Goal: Navigation & Orientation: Find specific page/section

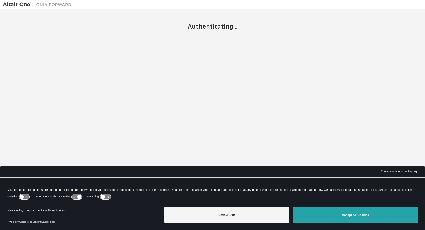
click at [366, 216] on button "Accept All Cookies" at bounding box center [355, 214] width 125 height 17
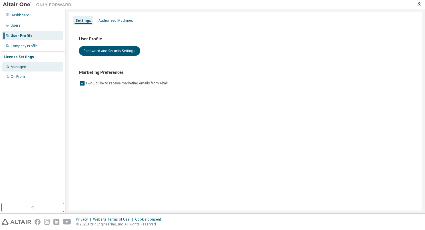
click at [22, 66] on div "Managed" at bounding box center [19, 67] width 16 height 5
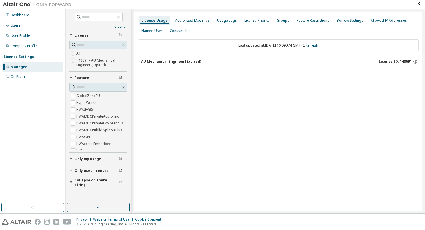
click at [139, 61] on icon "button" at bounding box center [139, 61] width 1 height 2
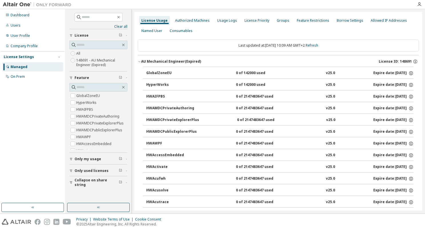
click at [102, 169] on span "Only used licenses" at bounding box center [92, 170] width 34 height 5
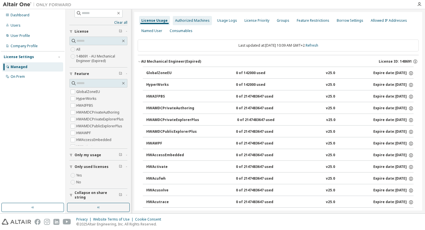
click at [195, 22] on div "Authorized Machines" at bounding box center [192, 20] width 35 height 5
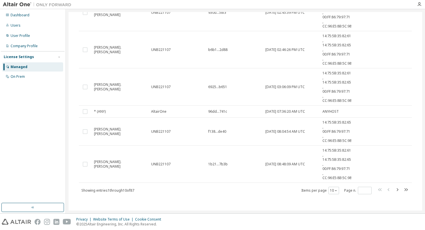
scroll to position [119, 0]
click at [396, 186] on icon "button" at bounding box center [397, 188] width 7 height 7
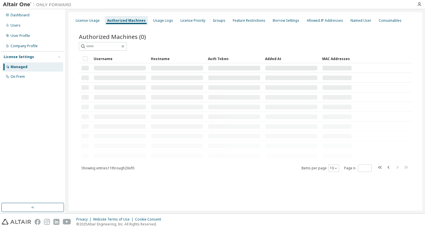
scroll to position [0, 0]
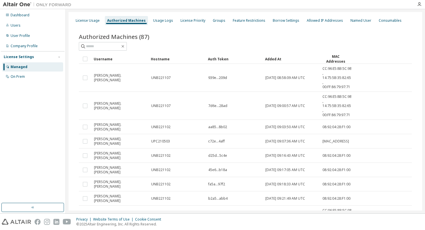
click at [396, 191] on tr "elias.maennle UNB221102 b2a5...abb4 2023-01-10 09:21:49 AM UTC 08:92:04:28:F1:00" at bounding box center [245, 198] width 333 height 14
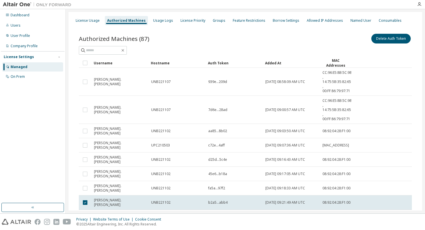
click at [396, 195] on tr "elias.maennle UNB221102 b2a5...abb4 2023-01-10 09:21:49 AM UTC 08:92:04:28:F1:00" at bounding box center [245, 202] width 333 height 14
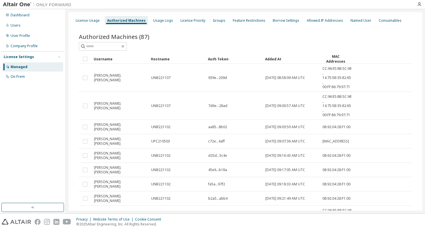
click at [396, 191] on tr "elias.maennle UNB221102 b2a5...abb4 2023-01-10 09:21:49 AM UTC 08:92:04:28:F1:00" at bounding box center [245, 198] width 333 height 14
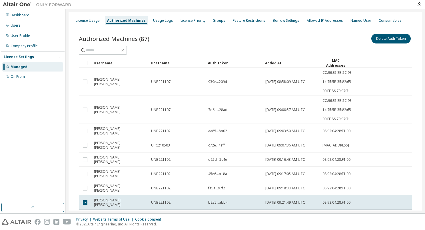
click at [396, 195] on tr "elias.maennle UNB221102 b2a5...abb4 2023-01-10 09:21:49 AM UTC 08:92:04:28:F1:00" at bounding box center [245, 202] width 333 height 14
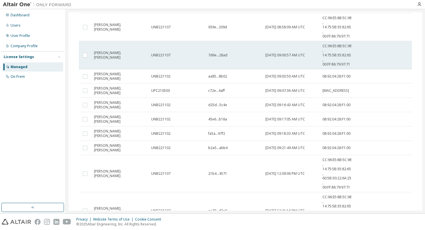
scroll to position [85, 0]
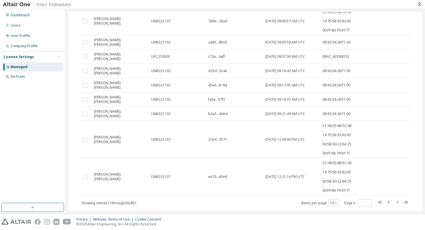
click at [396, 199] on icon "button" at bounding box center [397, 202] width 7 height 7
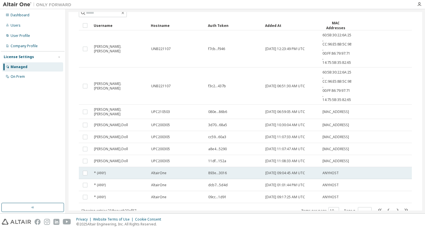
scroll to position [53, 0]
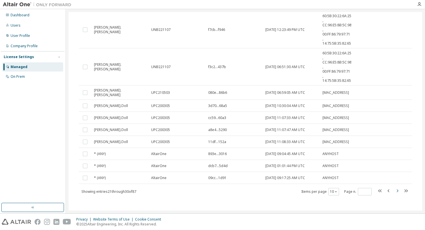
click at [394, 189] on icon "button" at bounding box center [397, 190] width 7 height 7
type input "*"
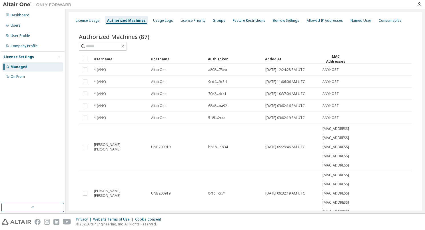
click at [32, 66] on div "Managed" at bounding box center [32, 66] width 61 height 9
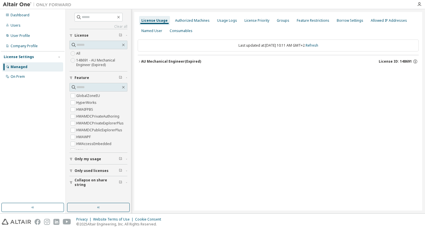
click at [92, 171] on span "Only used licenses" at bounding box center [92, 170] width 34 height 5
click at [80, 179] on label "Yes" at bounding box center [79, 179] width 7 height 7
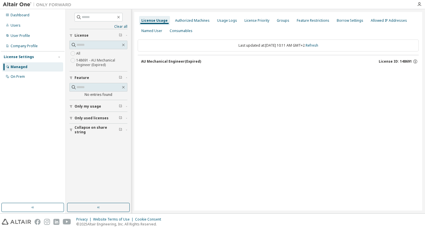
click at [96, 119] on span "Only used licenses" at bounding box center [92, 118] width 34 height 5
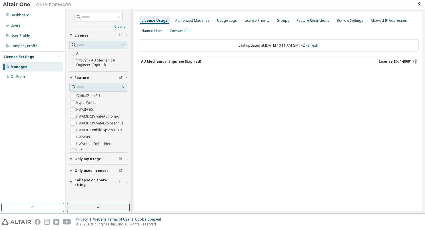
click at [142, 59] on div "AU Mechanical Engineer (Expired)" at bounding box center [171, 61] width 60 height 5
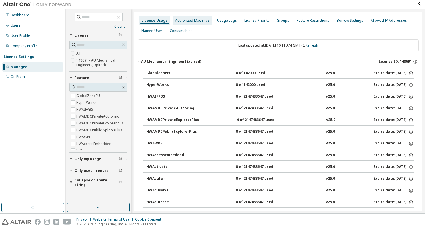
click at [182, 25] on div "Authorized Machines" at bounding box center [192, 20] width 39 height 9
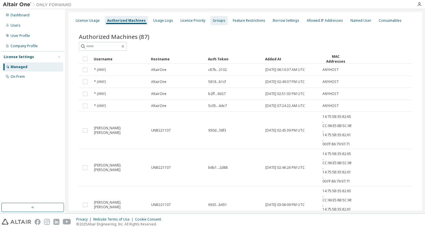
click at [215, 22] on div "Groups" at bounding box center [219, 20] width 13 height 5
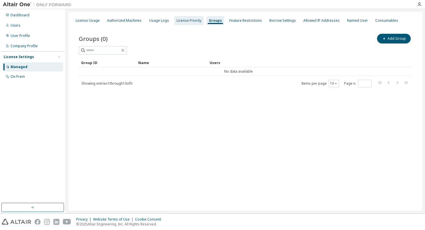
click at [198, 19] on div "License Priority" at bounding box center [189, 20] width 25 height 5
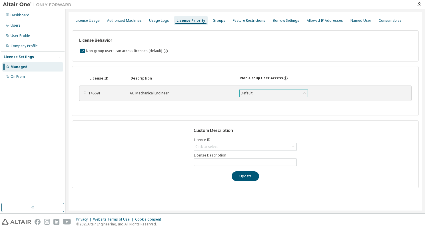
click at [265, 95] on div "Default" at bounding box center [274, 93] width 68 height 7
click at [215, 23] on div "Groups" at bounding box center [219, 20] width 17 height 9
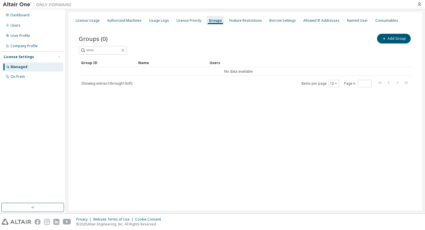
click at [88, 83] on span "Showing entries 1 through 10 of 0" at bounding box center [106, 83] width 51 height 5
click at [246, 21] on div "Feature Restrictions" at bounding box center [246, 20] width 33 height 5
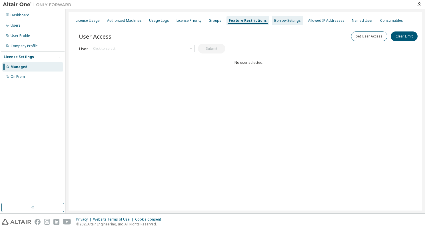
click at [281, 21] on div "Borrow Settings" at bounding box center [287, 20] width 27 height 5
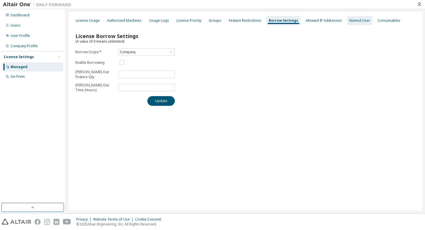
click at [350, 22] on div "Named User" at bounding box center [360, 20] width 21 height 5
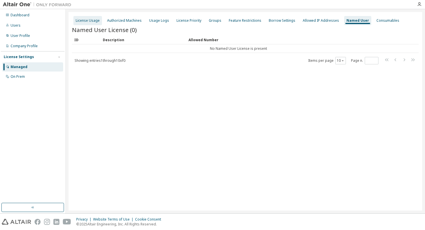
click at [88, 23] on div "License Usage" at bounding box center [87, 20] width 29 height 9
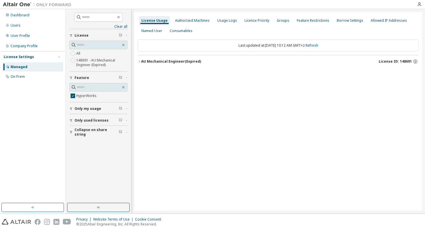
click at [140, 62] on icon "button" at bounding box center [139, 61] width 3 height 3
click at [154, 74] on div "HyperWorks" at bounding box center [171, 73] width 51 height 5
click at [142, 64] on button "AU Mechanical Engineer (Expired) License ID: 148691" at bounding box center [278, 61] width 281 height 13
click at [143, 33] on div "Named User" at bounding box center [151, 30] width 25 height 9
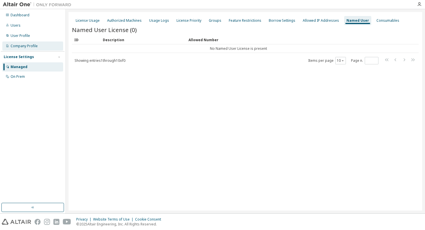
click at [23, 44] on div "Company Profile" at bounding box center [24, 46] width 27 height 5
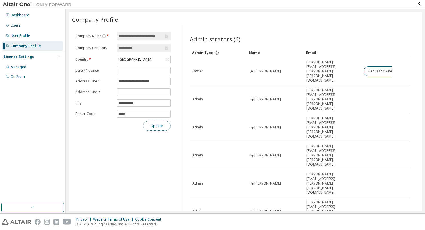
click at [161, 127] on button "Update" at bounding box center [156, 126] width 27 height 10
click at [27, 29] on div "Users" at bounding box center [32, 25] width 61 height 9
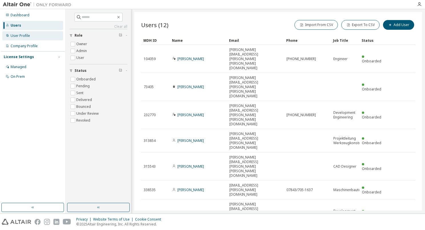
click at [17, 35] on div "User Profile" at bounding box center [20, 35] width 19 height 5
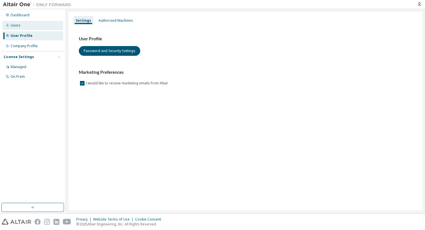
click at [18, 24] on div "Users" at bounding box center [16, 25] width 10 height 5
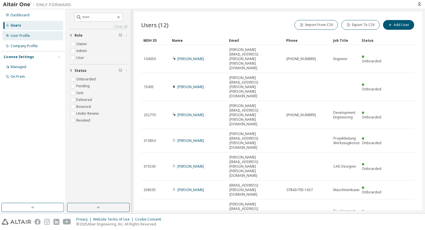
click at [39, 40] on div "User Profile" at bounding box center [32, 35] width 61 height 9
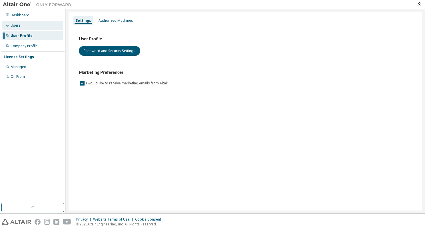
click at [34, 26] on div "Users" at bounding box center [32, 25] width 61 height 9
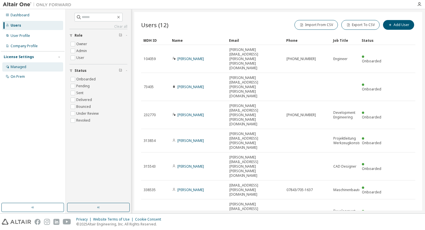
click at [24, 64] on div "Managed" at bounding box center [32, 66] width 61 height 9
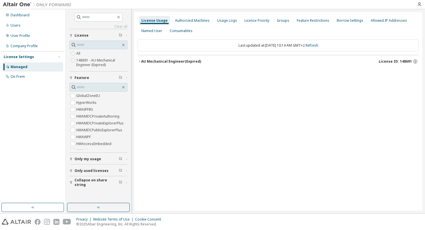
click at [139, 62] on icon "button" at bounding box center [139, 61] width 3 height 3
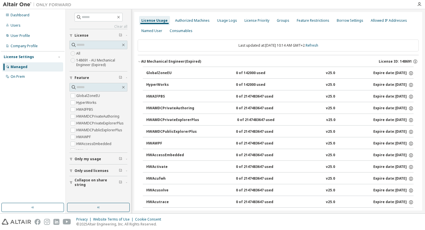
click at [27, 68] on div "Managed" at bounding box center [32, 66] width 61 height 9
click at [28, 75] on div "On Prem" at bounding box center [32, 76] width 61 height 9
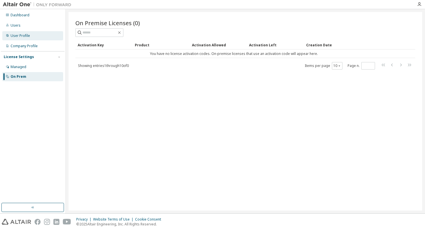
click at [32, 39] on div "User Profile" at bounding box center [32, 35] width 61 height 9
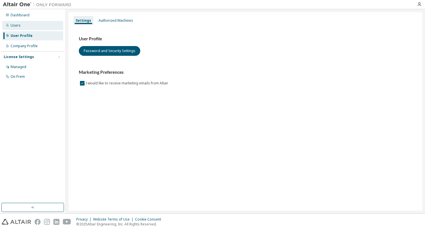
click at [22, 25] on div "Users" at bounding box center [32, 25] width 61 height 9
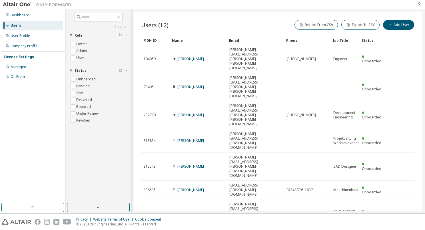
click at [418, 5] on icon "button" at bounding box center [419, 4] width 5 height 5
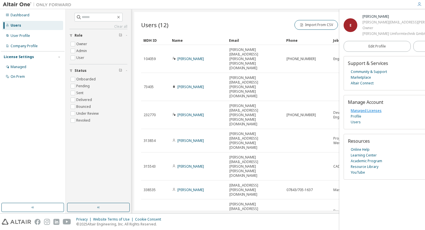
click at [366, 111] on link "Managed Licenses" at bounding box center [366, 111] width 31 height 6
click at [24, 42] on div "Company Profile" at bounding box center [32, 45] width 61 height 9
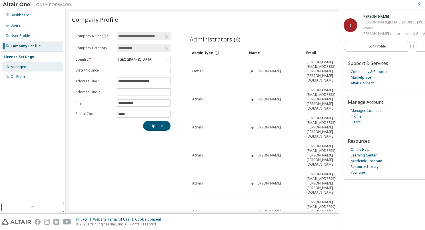
click at [25, 66] on div "Managed" at bounding box center [19, 67] width 16 height 5
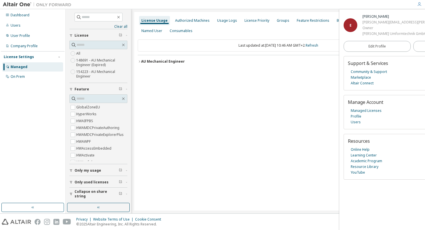
click at [138, 61] on icon "button" at bounding box center [139, 61] width 3 height 3
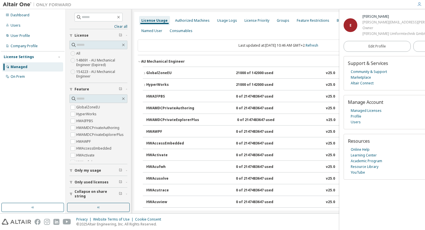
click at [261, 219] on div "Privacy Website Terms of Use Cookie Consent © 2025 Altair Engineering, Inc. All…" at bounding box center [212, 222] width 425 height 16
click at [292, 34] on div "License Usage Authorized Machines Usage Logs License Priority Groups Feature Re…" at bounding box center [278, 25] width 281 height 21
click at [284, 190] on div "0 of 2147483647 used" at bounding box center [261, 190] width 51 height 5
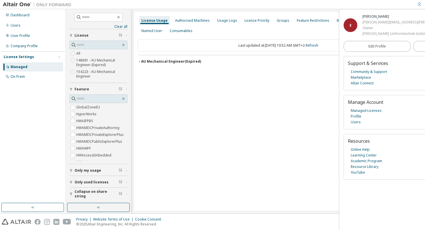
click at [240, 119] on div "License Usage Authorized Machines Usage Logs License Priority Groups Feature Re…" at bounding box center [278, 111] width 288 height 198
click at [139, 61] on icon "button" at bounding box center [139, 61] width 3 height 3
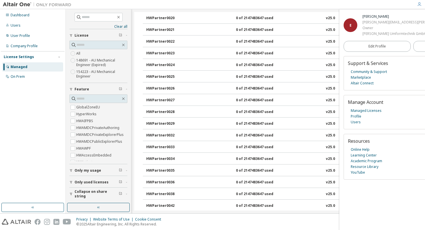
scroll to position [2201, 0]
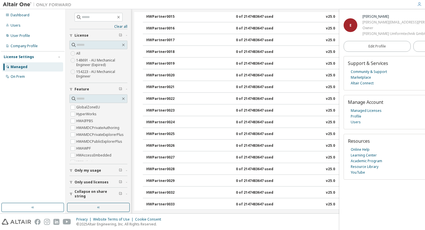
click at [79, 53] on label "All" at bounding box center [78, 53] width 5 height 7
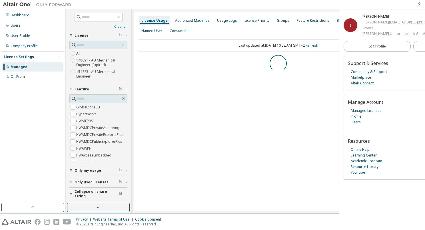
scroll to position [0, 0]
click at [83, 72] on label "154223 - AU Mechanical Engineer" at bounding box center [101, 73] width 51 height 11
click at [139, 62] on icon "button" at bounding box center [139, 61] width 3 height 3
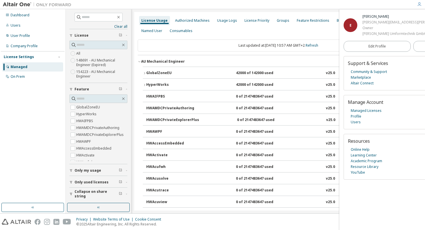
click at [156, 72] on div "GlobalZoneEU" at bounding box center [171, 73] width 51 height 5
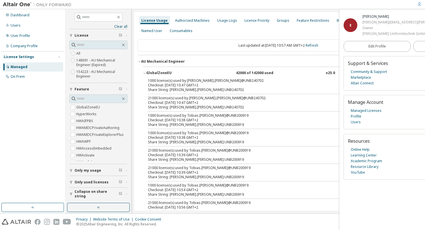
click at [156, 72] on div "GlobalZoneEU" at bounding box center [171, 73] width 51 height 5
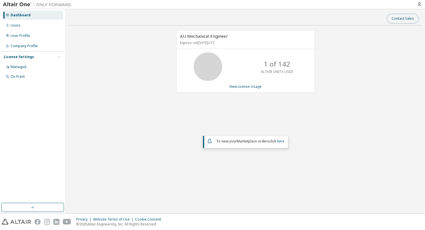
click at [414, 18] on button "Contact Sales" at bounding box center [403, 19] width 32 height 10
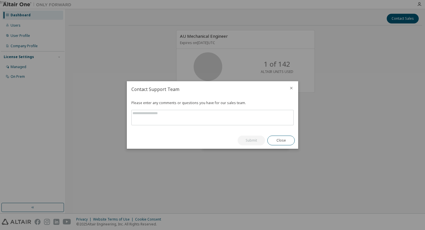
click at [290, 89] on icon "close" at bounding box center [291, 88] width 5 height 5
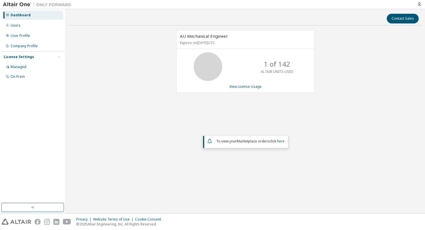
click at [215, 67] on icon at bounding box center [208, 66] width 14 height 14
click at [28, 67] on div "Managed" at bounding box center [32, 66] width 61 height 9
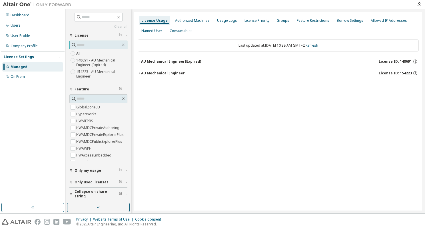
click at [85, 48] on span at bounding box center [98, 45] width 58 height 9
click at [85, 45] on input "text" at bounding box center [99, 45] width 44 height 6
click at [372, 150] on div "License Usage Authorized Machines Usage Logs License Priority Groups Feature Re…" at bounding box center [278, 111] width 288 height 198
click at [20, 27] on div "Users" at bounding box center [32, 25] width 61 height 9
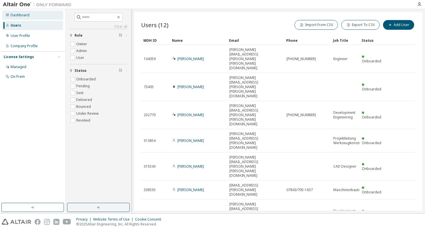
click at [21, 16] on div "Dashboard" at bounding box center [20, 15] width 19 height 5
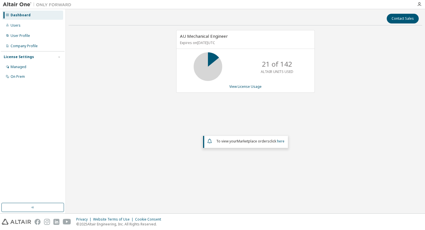
drag, startPoint x: 134, startPoint y: 130, endPoint x: 126, endPoint y: 128, distance: 8.2
click at [126, 128] on div "AU Mechanical Engineer Expires on [DATE] UTC 21 of 142 ALTAIR UNITS USED View L…" at bounding box center [246, 105] width 354 height 150
click at [25, 56] on div "License Settings" at bounding box center [19, 57] width 30 height 5
click at [22, 67] on div "Managed" at bounding box center [19, 67] width 16 height 5
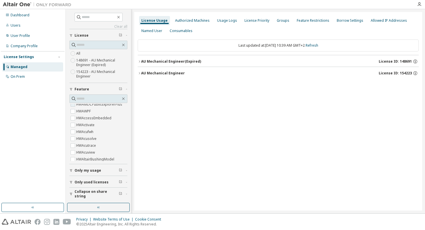
scroll to position [114, 0]
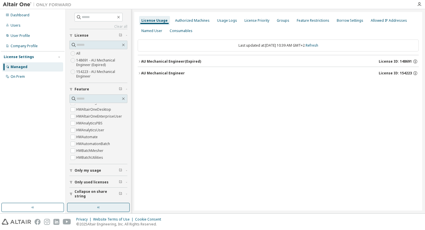
click at [103, 208] on button "button" at bounding box center [98, 207] width 63 height 9
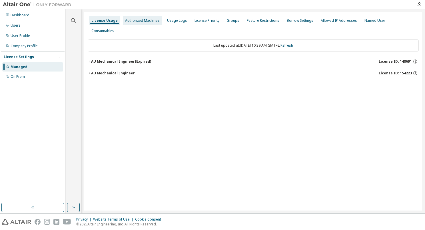
click at [150, 22] on div "Authorized Machines" at bounding box center [142, 20] width 35 height 5
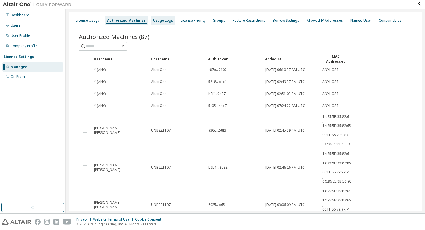
click at [158, 19] on div "Usage Logs" at bounding box center [163, 20] width 20 height 5
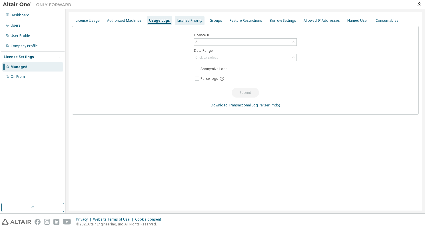
click at [181, 21] on div "License Priority" at bounding box center [190, 20] width 25 height 5
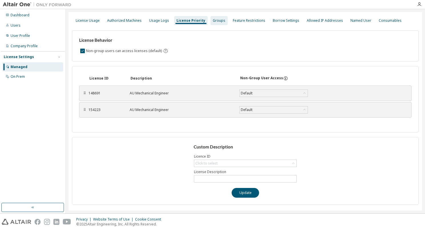
click at [212, 23] on div "Groups" at bounding box center [219, 20] width 17 height 9
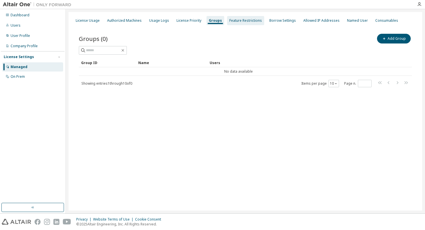
click at [244, 23] on div "Feature Restrictions" at bounding box center [245, 20] width 37 height 9
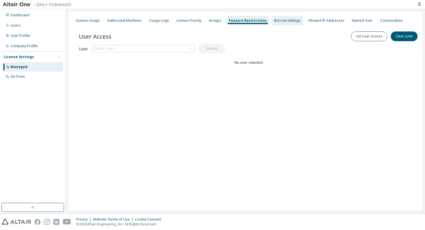
click at [283, 18] on div "Borrow Settings" at bounding box center [287, 20] width 31 height 9
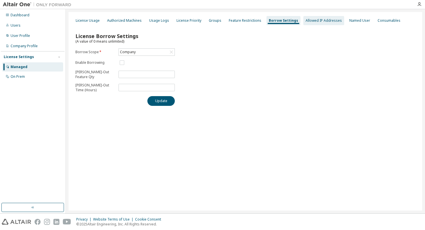
click at [314, 21] on div "Allowed IP Addresses" at bounding box center [324, 20] width 36 height 5
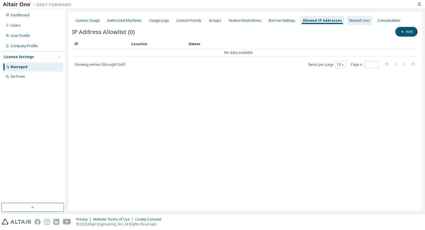
click at [351, 22] on div "Named User" at bounding box center [360, 20] width 21 height 5
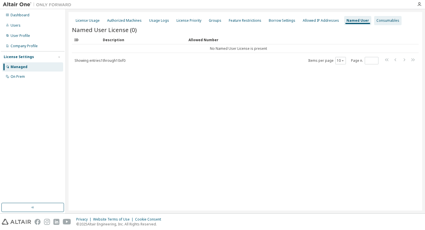
click at [384, 21] on div "Consumables" at bounding box center [388, 20] width 23 height 5
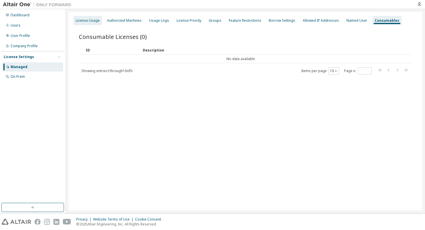
click at [88, 18] on div "License Usage" at bounding box center [88, 20] width 24 height 5
